Goal: Information Seeking & Learning: Learn about a topic

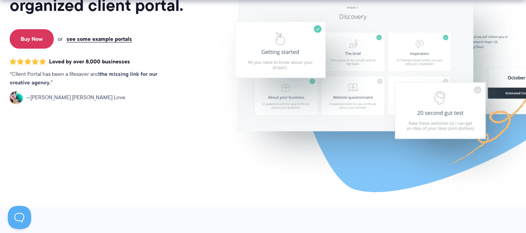
scroll to position [179, 0]
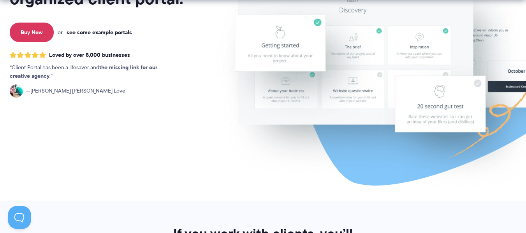
click at [125, 30] on link "see some example portals" at bounding box center [99, 32] width 65 height 7
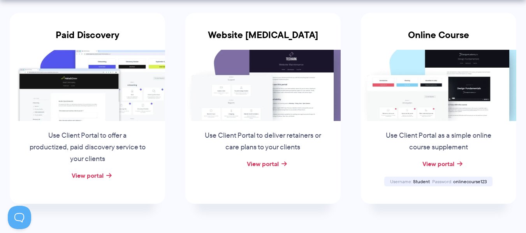
scroll to position [169, 0]
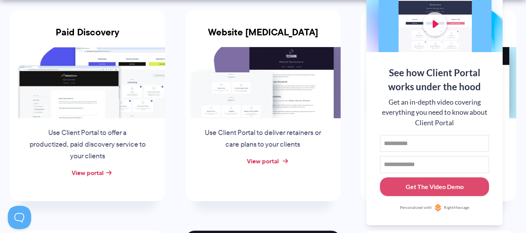
click at [264, 164] on link "View portal" at bounding box center [263, 161] width 32 height 9
click at [438, 25] on div at bounding box center [435, 1] width 136 height 101
click at [516, 11] on button at bounding box center [516, 9] width 9 height 9
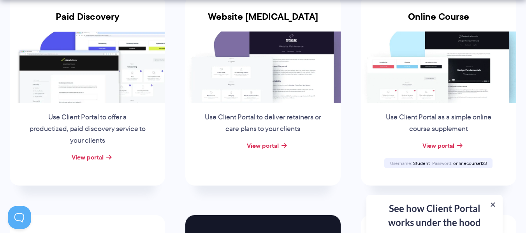
scroll to position [195, 0]
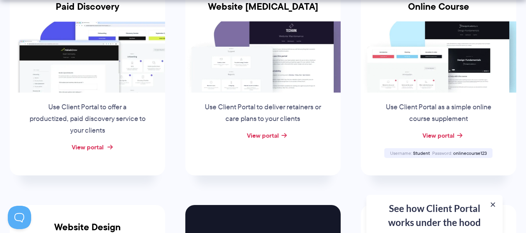
click at [94, 143] on link "View portal" at bounding box center [88, 147] width 32 height 9
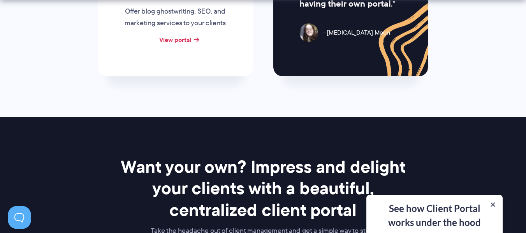
scroll to position [1075, 0]
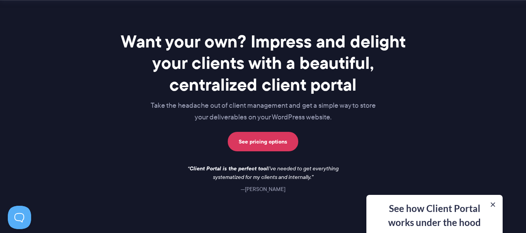
click at [432, 222] on div "See how Client Portal works under the hood Get an in-depth video covering every…" at bounding box center [435, 214] width 136 height 38
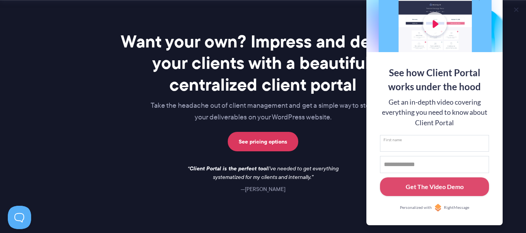
click at [434, 147] on input "First name" at bounding box center [434, 143] width 109 height 17
type input "*******"
click at [432, 167] on input "Email address" at bounding box center [434, 164] width 109 height 17
type input "**********"
click at [441, 186] on div "Get The Video Demo" at bounding box center [435, 186] width 58 height 9
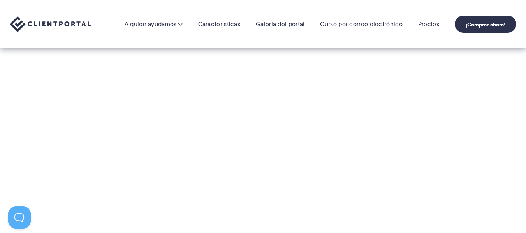
drag, startPoint x: 427, startPoint y: 30, endPoint x: 433, endPoint y: 26, distance: 7.0
click at [433, 26] on font "Precios" at bounding box center [428, 23] width 21 height 9
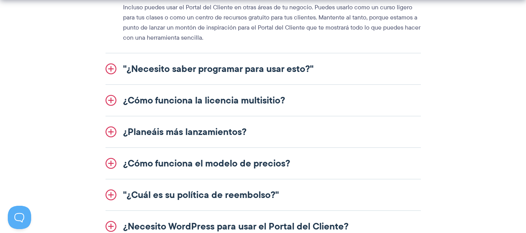
scroll to position [1071, 0]
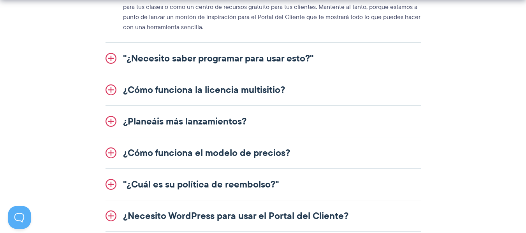
click at [113, 58] on link ""¿Necesito saber programar para usar esto?"" at bounding box center [264, 58] width 316 height 31
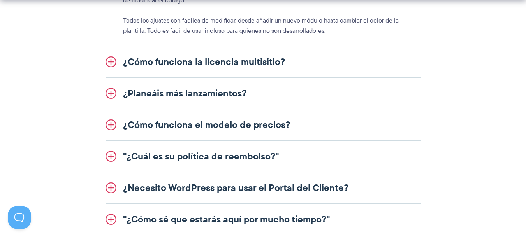
scroll to position [1040, 0]
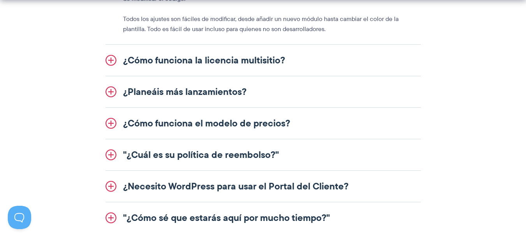
click at [108, 91] on link "¿Planeáis más lanzamientos?" at bounding box center [264, 91] width 316 height 31
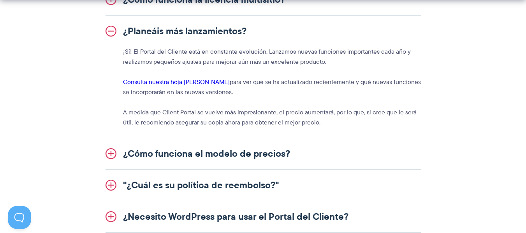
click at [396, 121] on p "A medida que Client Portal se vuelve más impresionante, el precio aumentará, po…" at bounding box center [272, 118] width 298 height 20
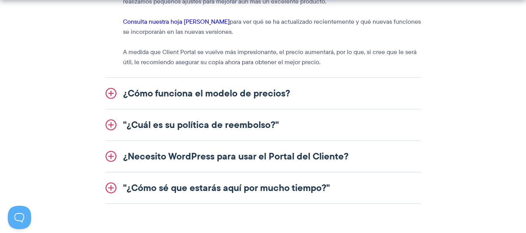
scroll to position [1118, 0]
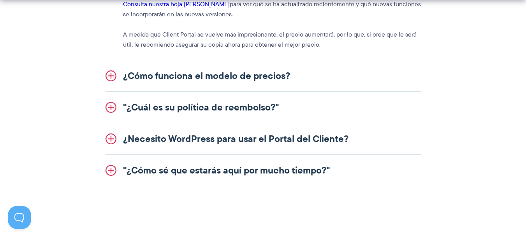
click at [113, 71] on link "¿Cómo funciona el modelo de precios?" at bounding box center [264, 75] width 316 height 31
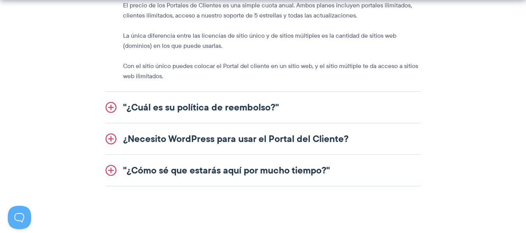
click at [442, 48] on div "¿A quién va dirigido el Portal del Cliente? El Portal del Cliente es utilizado …" at bounding box center [263, 15] width 449 height 344
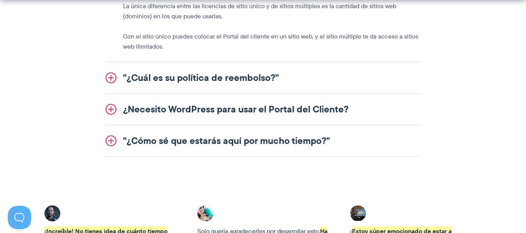
scroll to position [1149, 0]
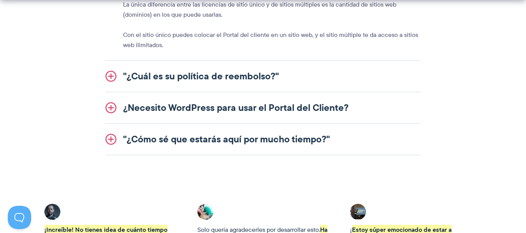
click at [113, 108] on link "¿Necesito WordPress para usar el Portal del Cliente?" at bounding box center [264, 107] width 316 height 31
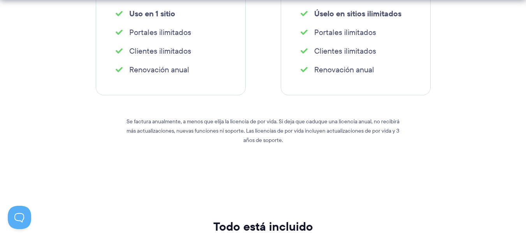
scroll to position [0, 0]
